Goal: Task Accomplishment & Management: Manage account settings

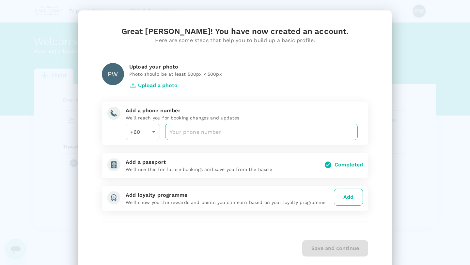
click at [182, 134] on input "number" at bounding box center [261, 132] width 192 height 16
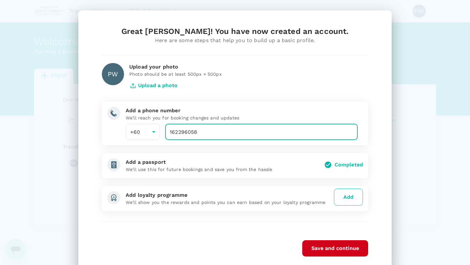
type input "162296058"
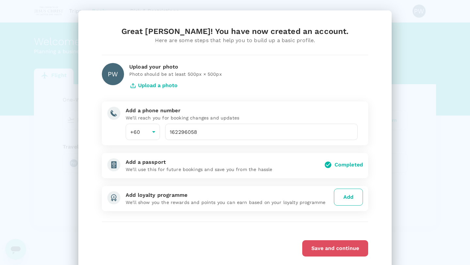
click at [330, 246] on button "Save and continue" at bounding box center [335, 248] width 66 height 16
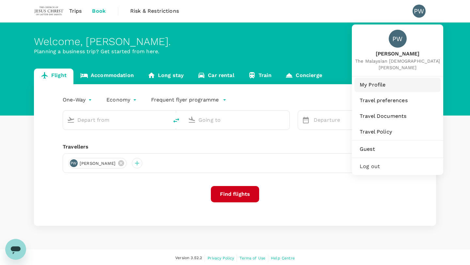
click at [385, 84] on span "My Profile" at bounding box center [398, 85] width 76 height 8
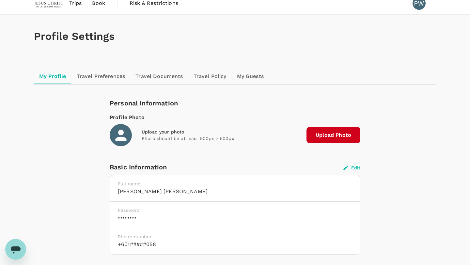
scroll to position [5, 0]
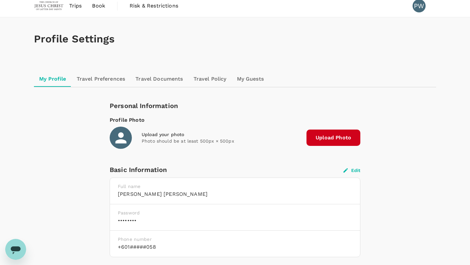
click at [110, 80] on link "Travel Preferences" at bounding box center [100, 79] width 59 height 16
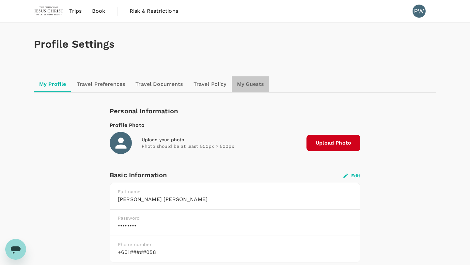
click at [246, 83] on link "My Guests" at bounding box center [250, 84] width 37 height 16
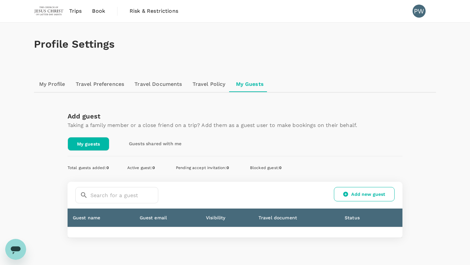
click at [52, 83] on link "My Profile" at bounding box center [52, 84] width 37 height 16
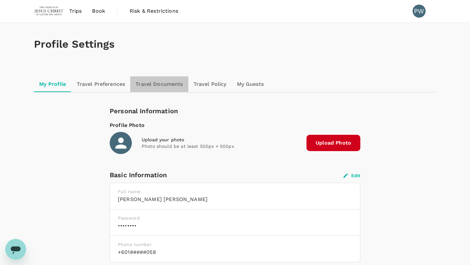
click at [158, 84] on link "Travel Documents" at bounding box center [159, 84] width 58 height 16
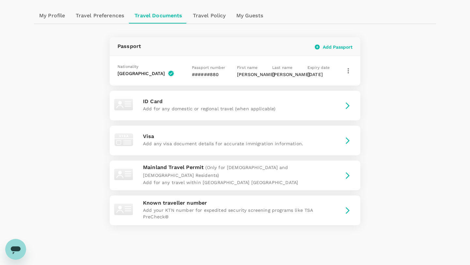
scroll to position [69, 0]
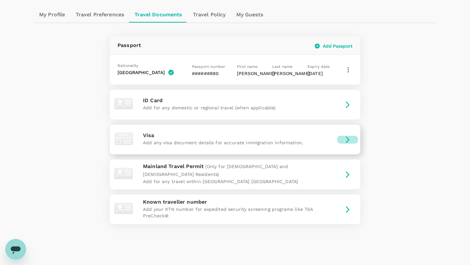
click at [346, 139] on icon "button" at bounding box center [348, 140] width 8 height 8
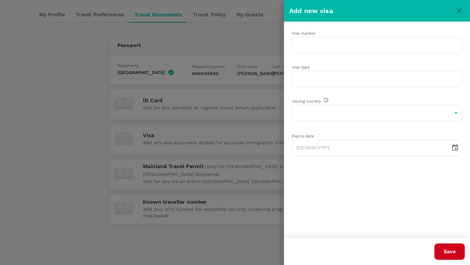
click at [76, 138] on div at bounding box center [235, 132] width 470 height 265
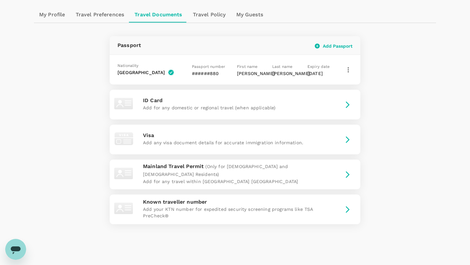
click at [248, 13] on link "My Guests" at bounding box center [249, 15] width 37 height 16
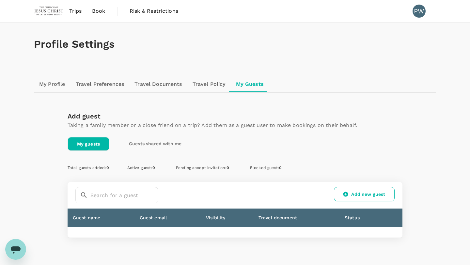
click at [108, 83] on link "Travel Preferences" at bounding box center [99, 84] width 59 height 16
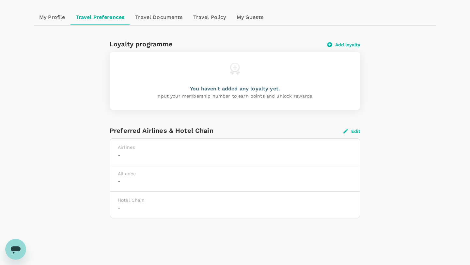
scroll to position [69, 0]
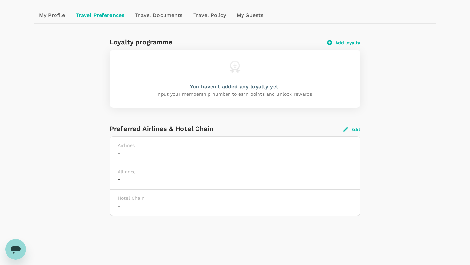
click at [355, 129] on button "Edit" at bounding box center [351, 129] width 17 height 6
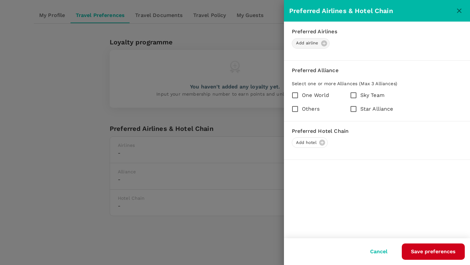
click at [324, 43] on div "Add airline" at bounding box center [311, 43] width 38 height 10
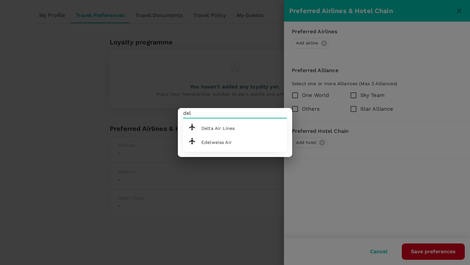
click at [229, 128] on span "Delta Air Lines" at bounding box center [217, 128] width 33 height 5
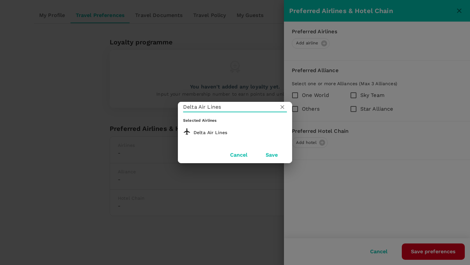
type input "Delta Air Lines"
click at [269, 153] on button "Save" at bounding box center [271, 155] width 30 height 16
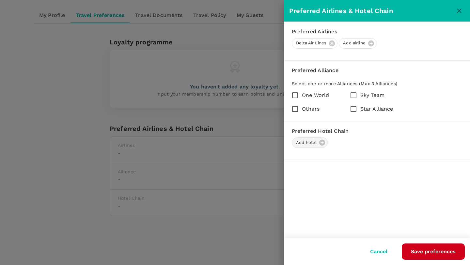
click at [322, 143] on div "Add hotel" at bounding box center [310, 142] width 36 height 10
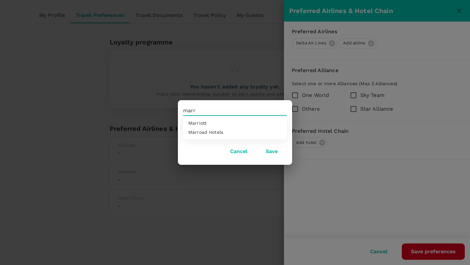
click at [211, 124] on div "Marriott" at bounding box center [234, 122] width 93 height 5
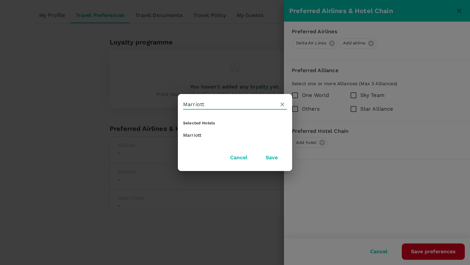
type input "Marriott"
click at [268, 157] on button "Save" at bounding box center [271, 157] width 30 height 16
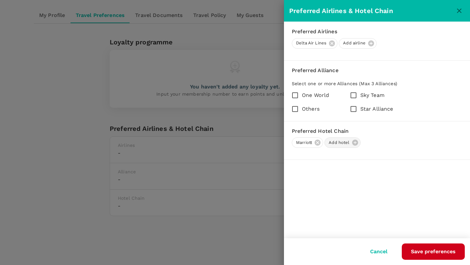
click at [355, 143] on div "Add hotel" at bounding box center [342, 142] width 36 height 10
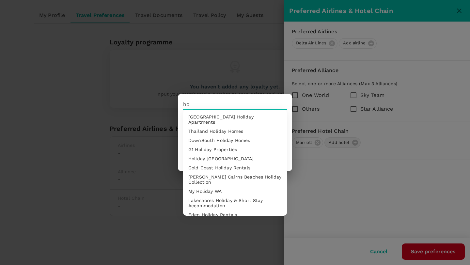
type input "h"
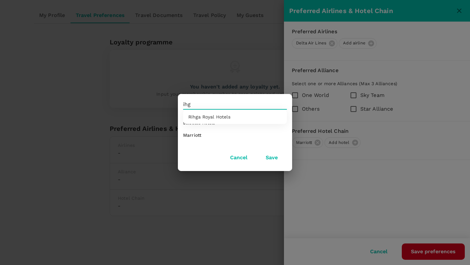
type input "ihg"
click at [239, 72] on div "Selected Hotels Marriott Cancel Save" at bounding box center [235, 132] width 470 height 265
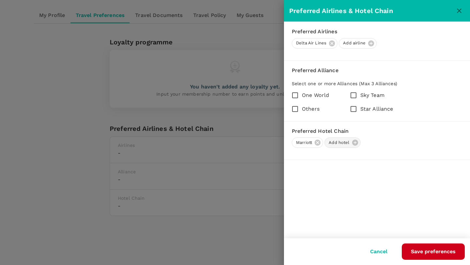
click at [355, 145] on div "Add hotel" at bounding box center [342, 142] width 36 height 10
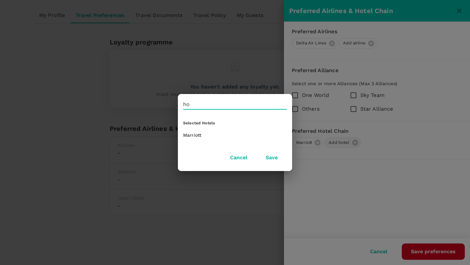
type input "h"
click at [239, 157] on button "Cancel" at bounding box center [239, 157] width 36 height 16
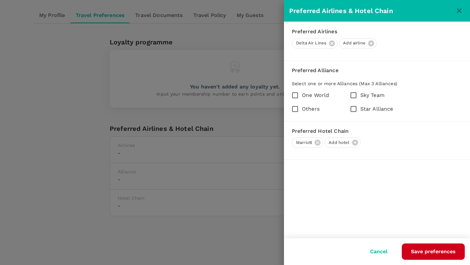
click at [428, 251] on button "Save preferences" at bounding box center [433, 251] width 63 height 16
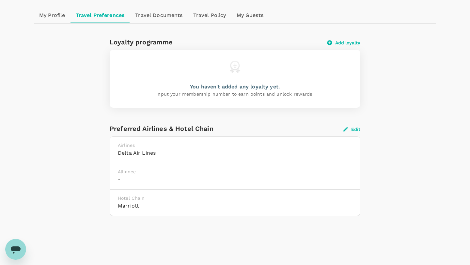
click at [152, 14] on link "Travel Documents" at bounding box center [159, 16] width 58 height 16
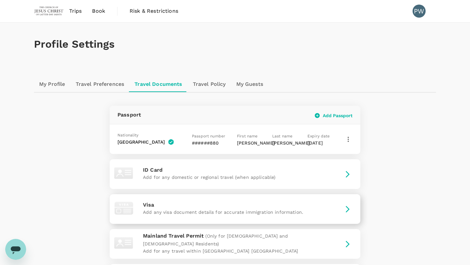
click at [347, 209] on icon "button" at bounding box center [348, 209] width 8 height 8
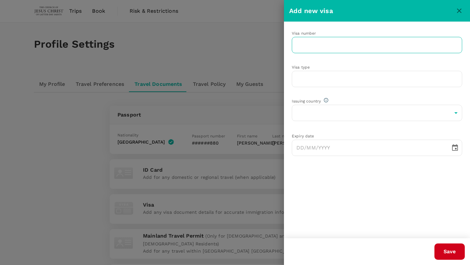
click at [299, 49] on input "text" at bounding box center [377, 45] width 170 height 16
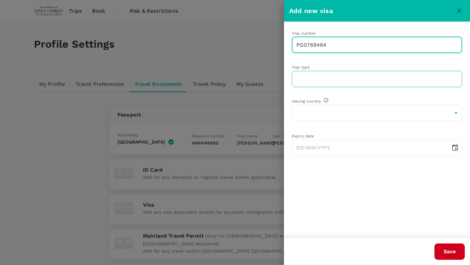
type input "PG0769484"
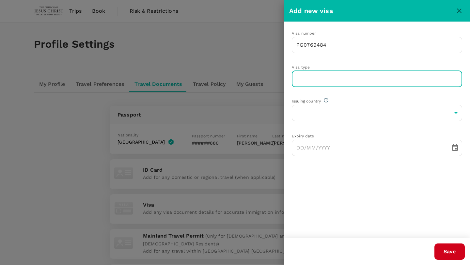
click at [299, 77] on input "text" at bounding box center [377, 79] width 170 height 16
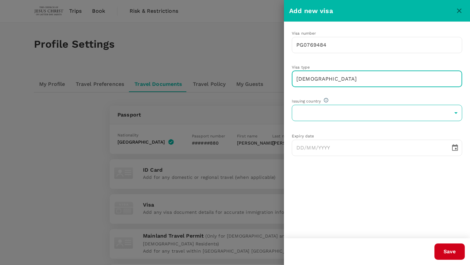
type input "[DEMOGRAPHIC_DATA]"
click at [298, 111] on body "Trips Book Risk & Restrictions PW Profile Settings My Profile Travel Preference…" at bounding box center [235, 180] width 470 height 360
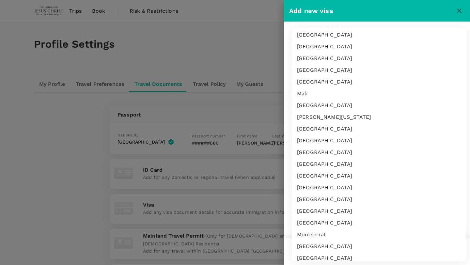
scroll to position [1503, 0]
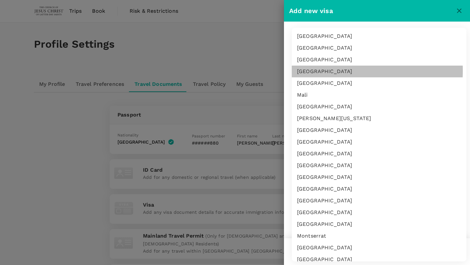
click at [317, 70] on li "[GEOGRAPHIC_DATA]" at bounding box center [379, 72] width 175 height 12
type input "MY"
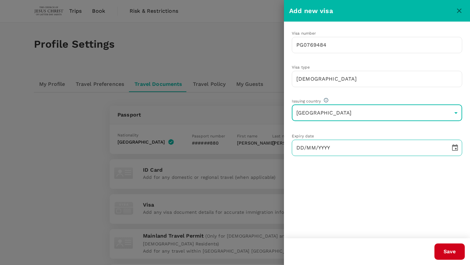
click at [337, 147] on input "DD/MM/YYYY" at bounding box center [369, 148] width 154 height 16
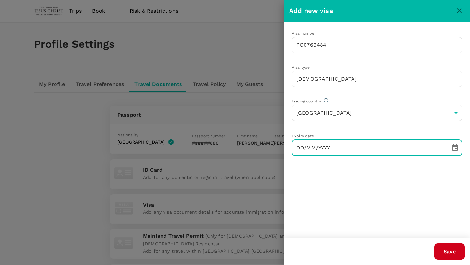
click at [416, 146] on input "DD/MM/YYYY" at bounding box center [369, 148] width 154 height 16
type input "[DATE]"
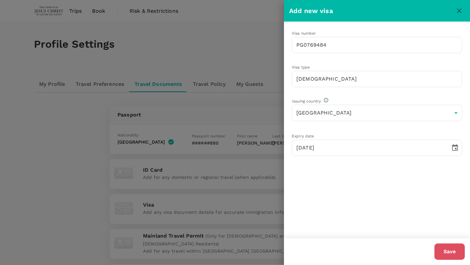
click at [447, 255] on button "Save" at bounding box center [449, 251] width 30 height 16
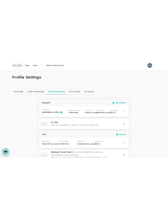
scroll to position [0, 0]
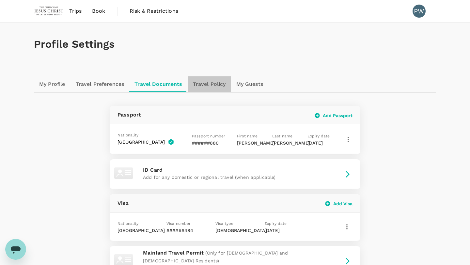
click at [207, 84] on link "Travel Policy" at bounding box center [209, 84] width 43 height 16
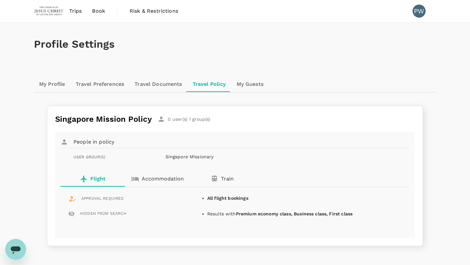
click at [160, 178] on p "Accommodation" at bounding box center [163, 179] width 42 height 8
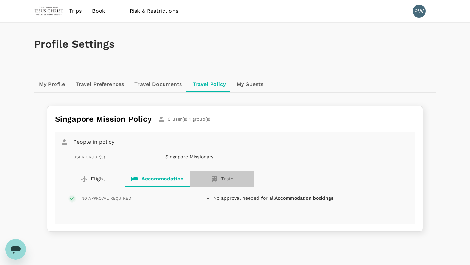
click at [226, 179] on p "Train" at bounding box center [227, 179] width 13 height 8
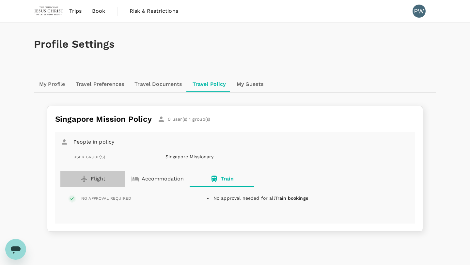
click at [99, 178] on p "Flight" at bounding box center [98, 179] width 15 height 8
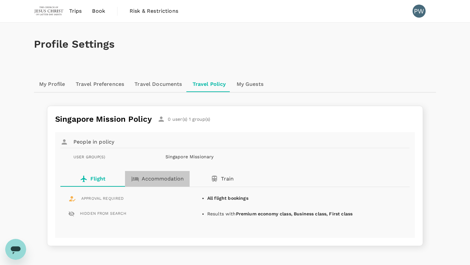
click at [157, 177] on p "Accommodation" at bounding box center [163, 179] width 42 height 8
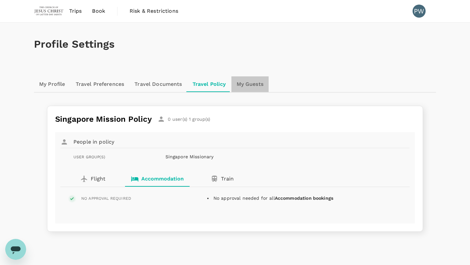
click at [257, 82] on link "My Guests" at bounding box center [249, 84] width 37 height 16
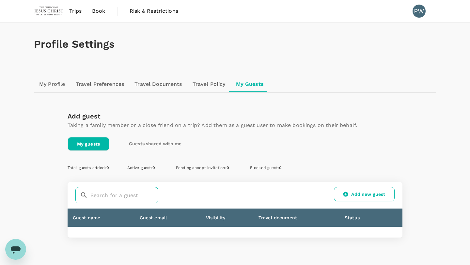
click at [114, 194] on input "text" at bounding box center [124, 195] width 68 height 16
type input "[PERSON_NAME]"
